Goal: Information Seeking & Learning: Learn about a topic

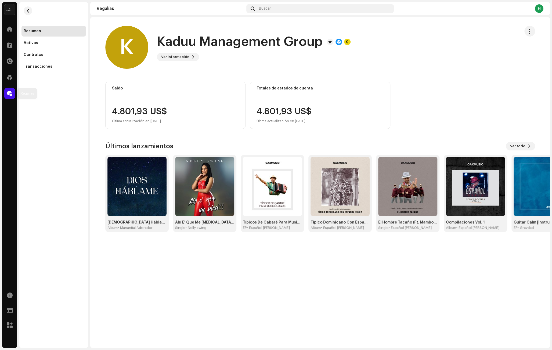
click at [7, 93] on span at bounding box center [9, 93] width 5 height 4
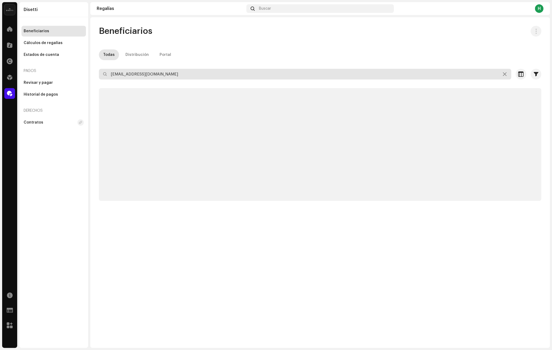
click at [144, 74] on input "[EMAIL_ADDRESS][DOMAIN_NAME]" at bounding box center [305, 74] width 412 height 11
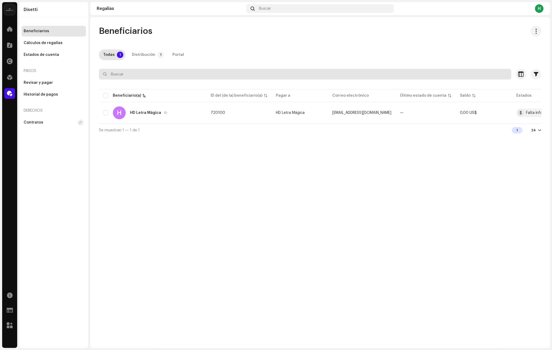
paste input "[DOMAIN_NAME][EMAIL_ADDRESS][DOMAIN_NAME]"
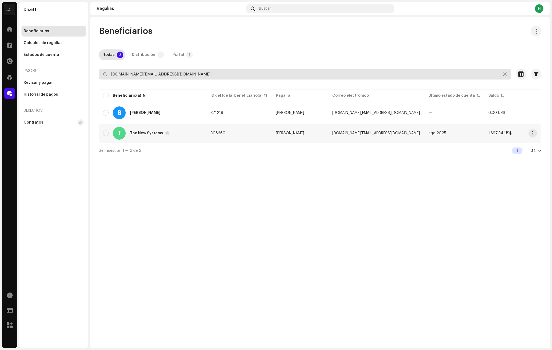
type input "[DOMAIN_NAME][EMAIL_ADDRESS][DOMAIN_NAME]"
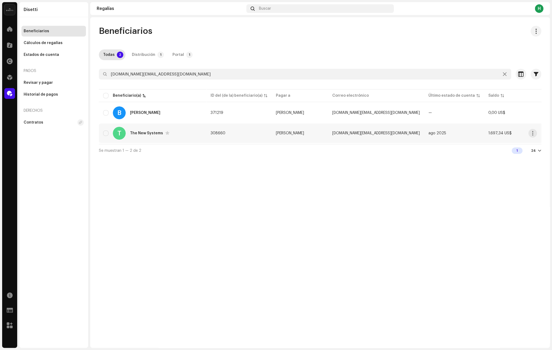
click at [245, 140] on td "308660" at bounding box center [238, 133] width 65 height 19
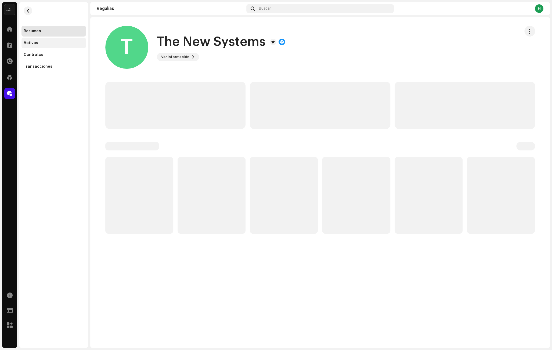
click at [54, 43] on div "Activos" at bounding box center [54, 43] width 60 height 4
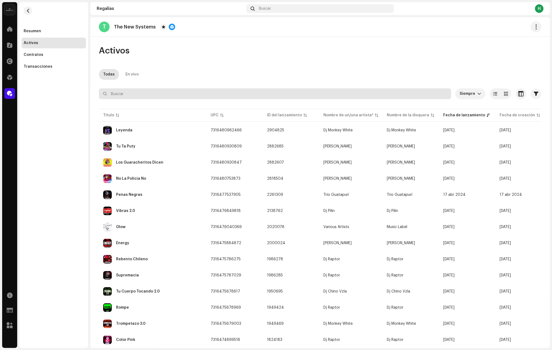
click at [151, 94] on input "text" at bounding box center [275, 93] width 352 height 11
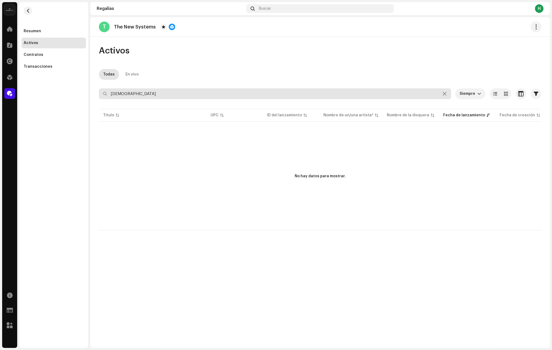
click at [144, 95] on input "[DEMOGRAPHIC_DATA]" at bounding box center [275, 93] width 352 height 11
type input "monj"
click at [139, 93] on input "monj" at bounding box center [275, 93] width 352 height 11
click at [140, 92] on input "monj" at bounding box center [275, 93] width 352 height 11
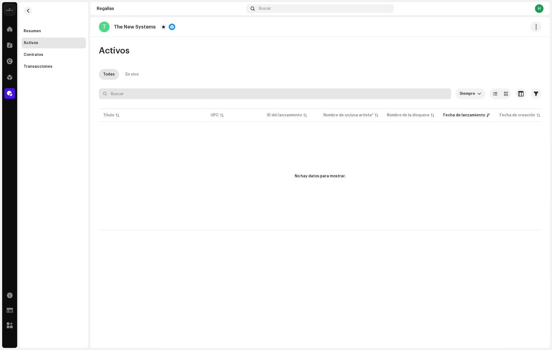
paste input "La Monja de TikTok"
type input "La Monja de TikTok"
click at [141, 92] on input "La Monja de TikTok" at bounding box center [275, 93] width 352 height 11
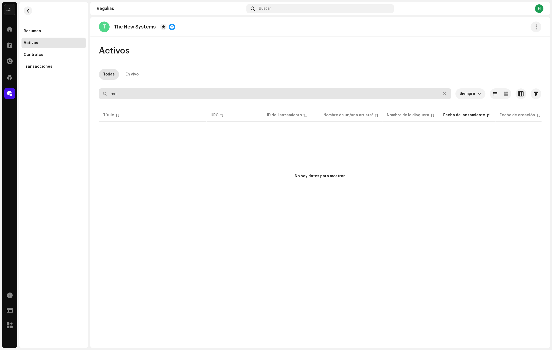
type input "m"
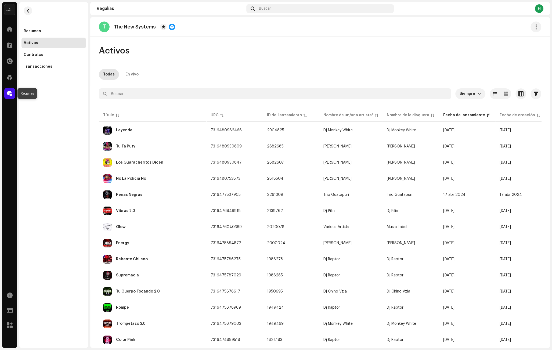
click at [5, 94] on div at bounding box center [9, 93] width 11 height 11
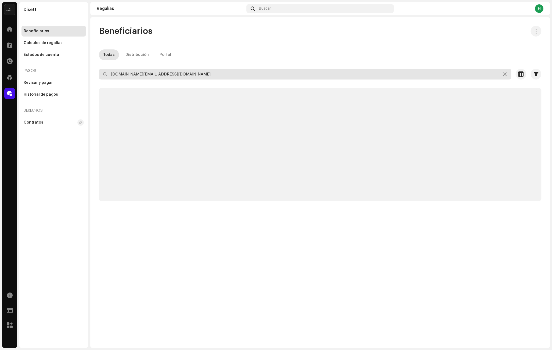
click at [161, 73] on input "[DOMAIN_NAME][EMAIL_ADDRESS][DOMAIN_NAME]" at bounding box center [305, 74] width 412 height 11
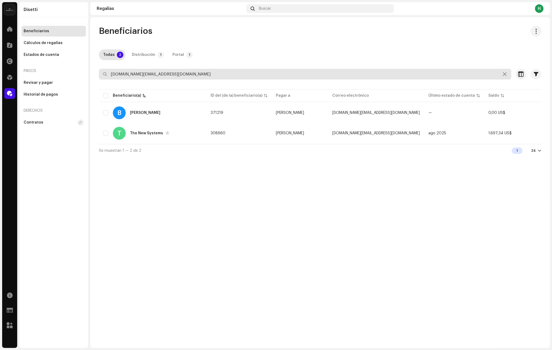
click at [135, 75] on input "[DOMAIN_NAME][EMAIL_ADDRESS][DOMAIN_NAME]" at bounding box center [305, 74] width 412 height 11
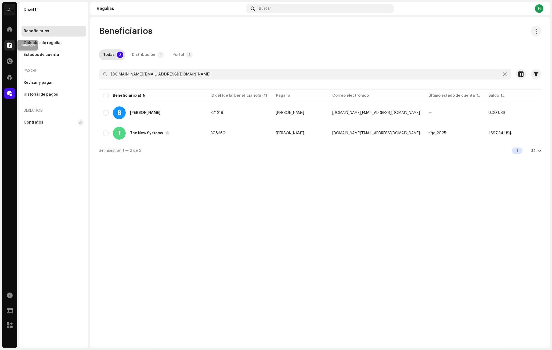
click at [10, 44] on span at bounding box center [9, 45] width 5 height 4
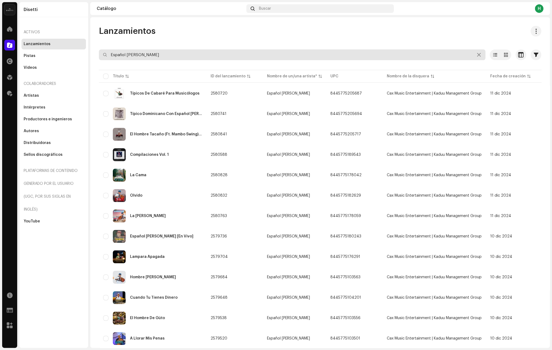
click at [130, 53] on input "Español [PERSON_NAME]" at bounding box center [292, 54] width 387 height 11
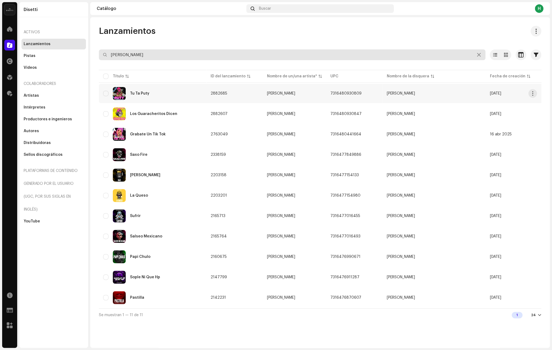
type input "[PERSON_NAME]"
click at [247, 95] on td "2882685" at bounding box center [234, 93] width 56 height 19
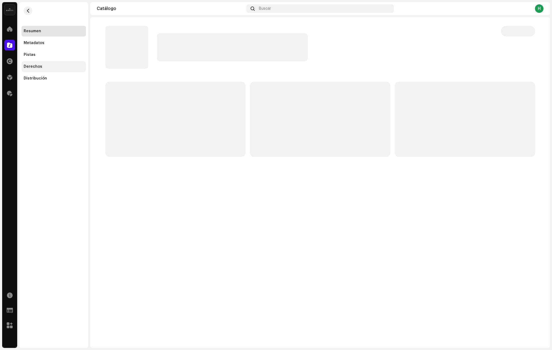
click at [50, 67] on div "Derechos" at bounding box center [54, 66] width 60 height 4
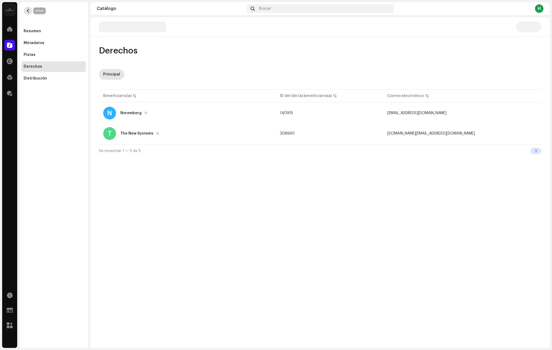
click at [28, 11] on span "button" at bounding box center [28, 11] width 4 height 4
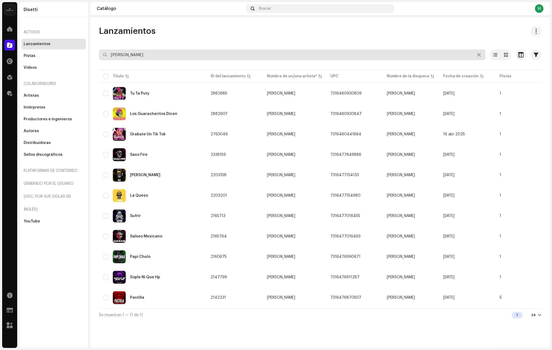
click at [147, 52] on input "[PERSON_NAME]" at bounding box center [292, 54] width 387 height 11
click at [144, 55] on input "[PERSON_NAME]" at bounding box center [292, 54] width 387 height 11
click at [172, 92] on div "Tu Ta Puty" at bounding box center [152, 93] width 99 height 13
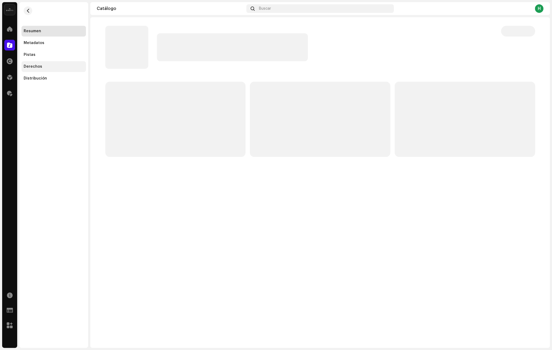
click at [37, 67] on div "Derechos" at bounding box center [33, 66] width 19 height 4
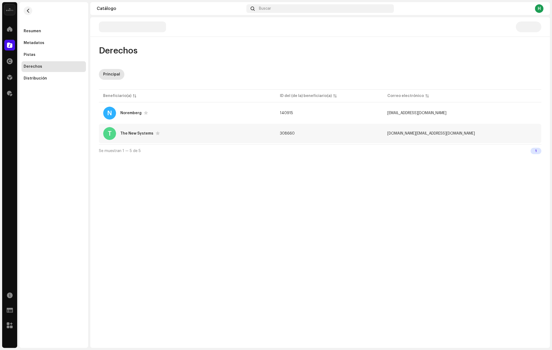
click at [190, 133] on div "T The New Systems" at bounding box center [187, 133] width 168 height 13
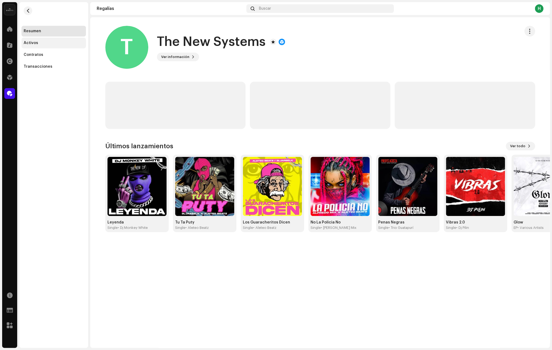
click at [59, 43] on div "Activos" at bounding box center [54, 43] width 60 height 4
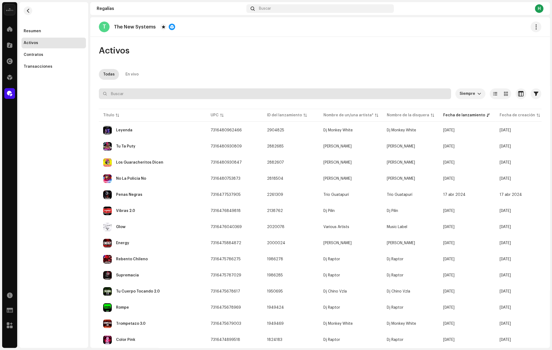
click at [153, 89] on input "text" at bounding box center [275, 93] width 352 height 11
type input "[PERSON_NAME]"
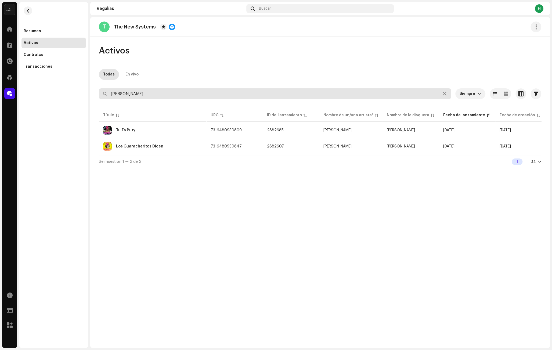
click at [159, 93] on input "[PERSON_NAME]" at bounding box center [275, 93] width 352 height 11
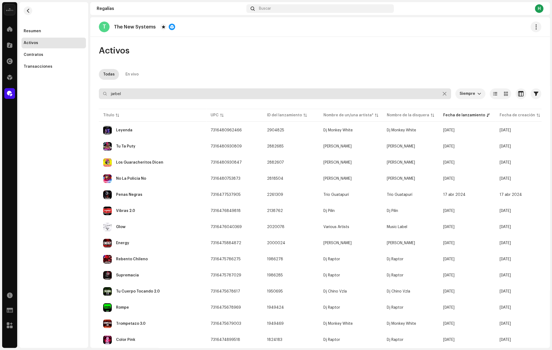
type input "jarbelk"
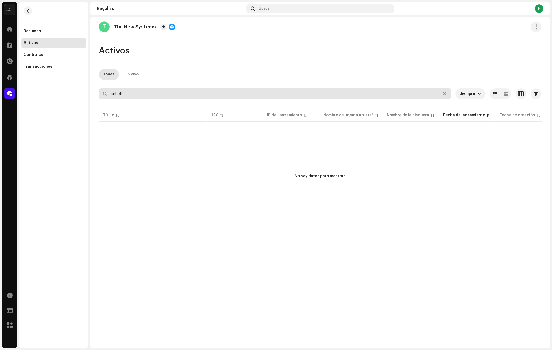
click at [152, 93] on input "jarbelk" at bounding box center [275, 93] width 352 height 11
type input "j"
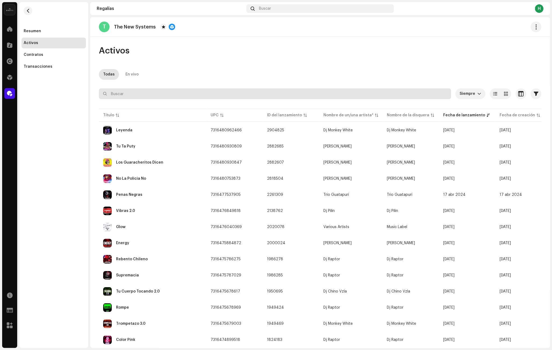
click at [162, 92] on input "text" at bounding box center [275, 93] width 352 height 11
type input "[DEMOGRAPHIC_DATA]"
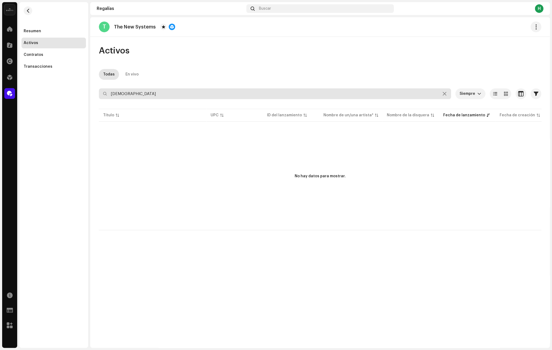
click at [162, 94] on input "[DEMOGRAPHIC_DATA]" at bounding box center [275, 93] width 352 height 11
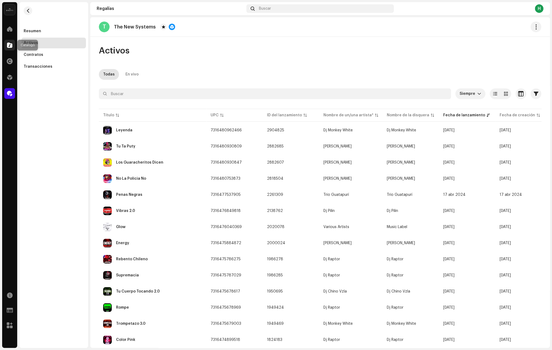
click at [13, 45] on div at bounding box center [9, 45] width 11 height 11
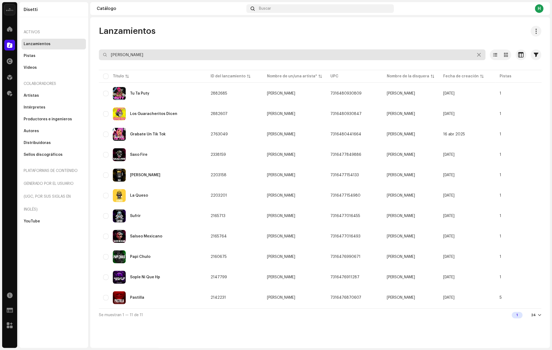
click at [129, 59] on input "[PERSON_NAME]" at bounding box center [292, 54] width 387 height 11
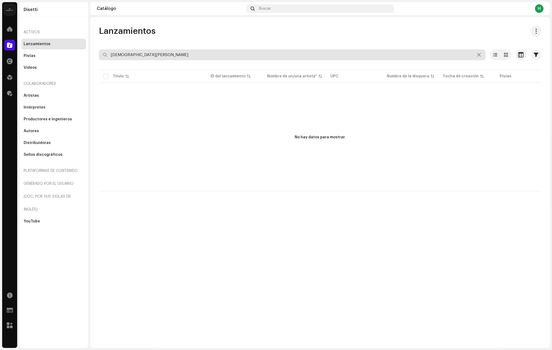
type input "[DEMOGRAPHIC_DATA][PERSON_NAME]"
click at [124, 55] on input "[DEMOGRAPHIC_DATA][PERSON_NAME]" at bounding box center [292, 54] width 387 height 11
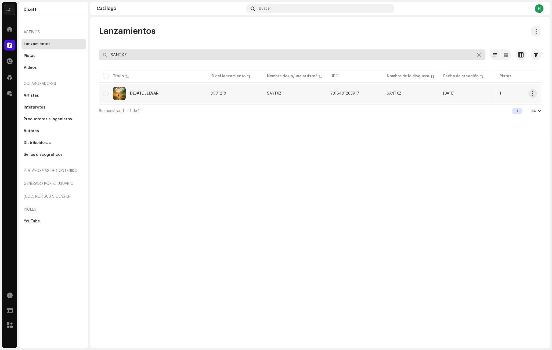
type input "SANTXZ"
click at [174, 95] on div "DÉJATE LLEVAR" at bounding box center [152, 93] width 99 height 13
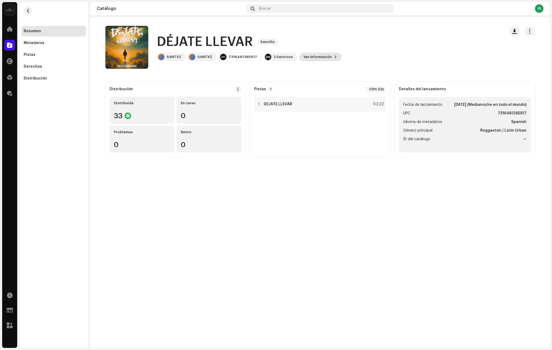
click at [311, 57] on span "Ver información" at bounding box center [318, 57] width 28 height 11
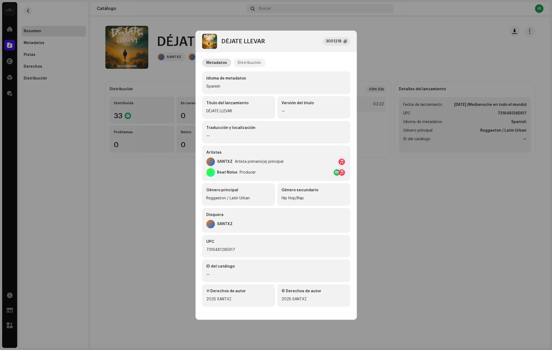
click at [245, 63] on div "Distribución" at bounding box center [249, 63] width 23 height 9
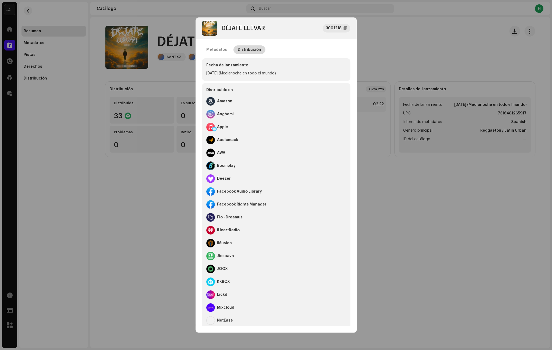
scroll to position [0, 0]
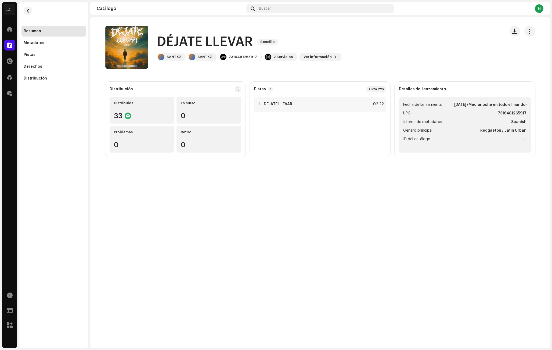
click at [165, 74] on div "DÉJATE LLEVAR 3001218 Metadatos Distribución Fecha de lanzamiento [DATE] (Media…" at bounding box center [276, 175] width 552 height 350
drag, startPoint x: 182, startPoint y: 56, endPoint x: 157, endPoint y: 42, distance: 29.4
click at [157, 42] on div "DÉJATE LLEVAR Sencillo SANTXZ SANTXZ 7316481265917 2 Servicios Ver información" at bounding box center [249, 47] width 185 height 28
copy div "DÉJATE LLEVAR Sencillo SANTXZ"
click at [173, 59] on div "SANTXZ" at bounding box center [171, 57] width 29 height 9
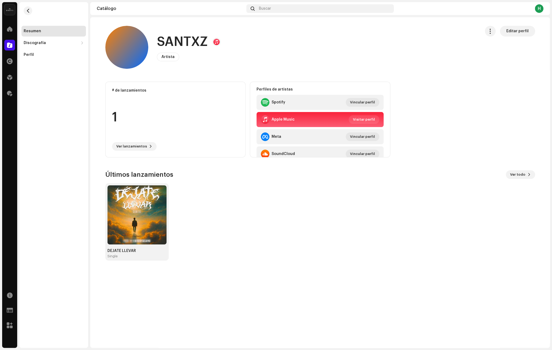
click at [185, 40] on h1 "SANTXZ" at bounding box center [182, 41] width 51 height 17
copy h1 "SANTXZ"
click at [6, 44] on div at bounding box center [9, 45] width 11 height 11
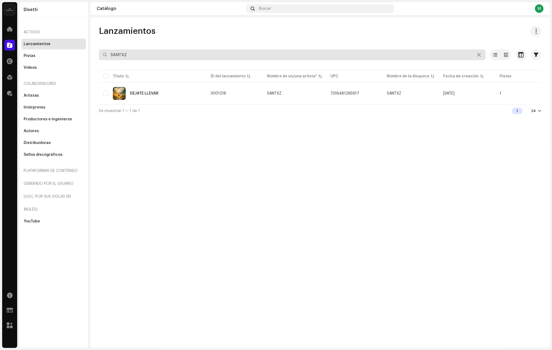
click at [136, 55] on input "SANTXZ" at bounding box center [292, 54] width 387 height 11
type input "la [DEMOGRAPHIC_DATA] tik tok"
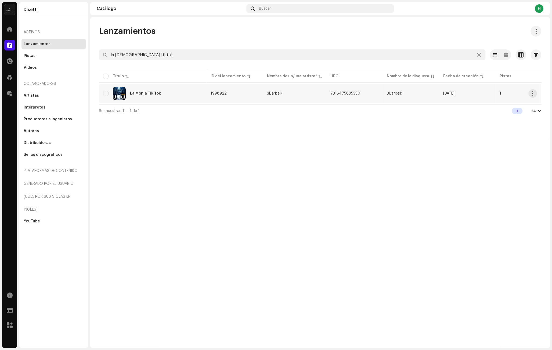
click at [168, 94] on div "La Monja Tik Tok" at bounding box center [152, 93] width 99 height 13
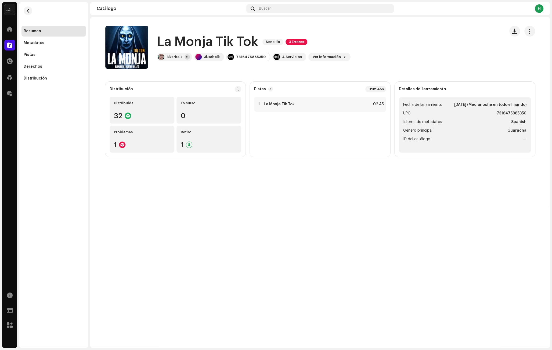
click at [195, 178] on div "La Monja Tik Tok Sencillo 3 Errores La Monja Tik Tok Sencillo 3 Errores 3lJarbe…" at bounding box center [320, 182] width 460 height 331
click at [52, 68] on div "Derechos" at bounding box center [54, 66] width 60 height 4
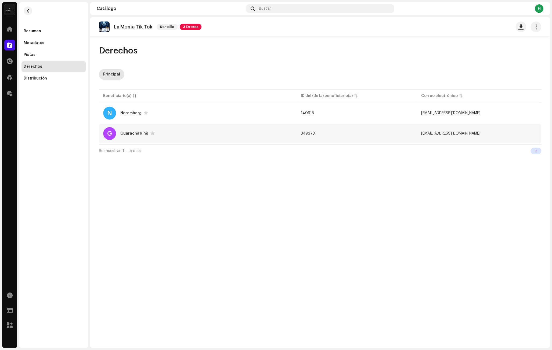
click at [233, 137] on div "G Guaracha king" at bounding box center [197, 133] width 189 height 13
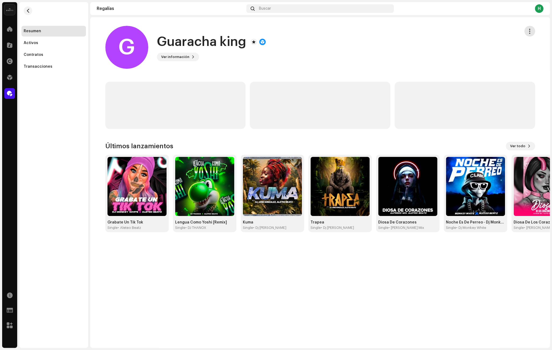
click at [532, 31] on span "button" at bounding box center [529, 31] width 5 height 4
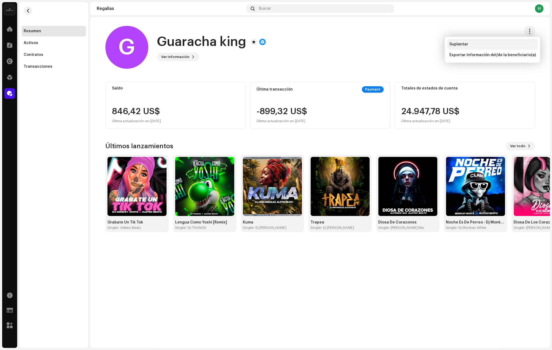
click at [460, 41] on div "Suplantar" at bounding box center [492, 44] width 91 height 11
